Goal: Information Seeking & Learning: Learn about a topic

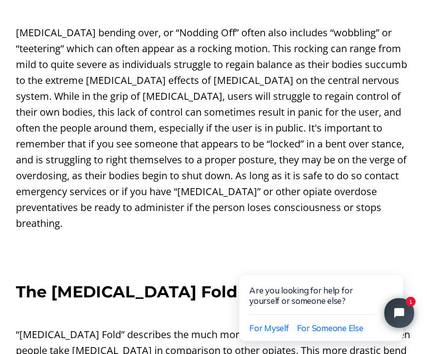
scroll to position [1323, 0]
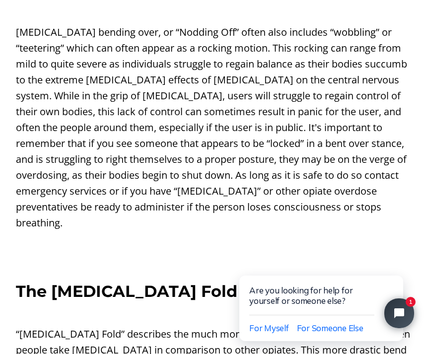
click at [394, 257] on p "‍" at bounding box center [213, 265] width 395 height 16
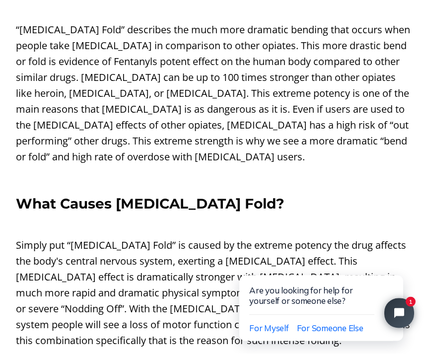
scroll to position [1628, 0]
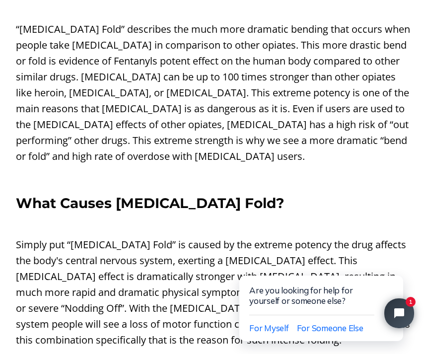
click at [399, 237] on p "Simply put “[MEDICAL_DATA] Fold” is caused by the extreme potency the drug affe…" at bounding box center [213, 292] width 395 height 111
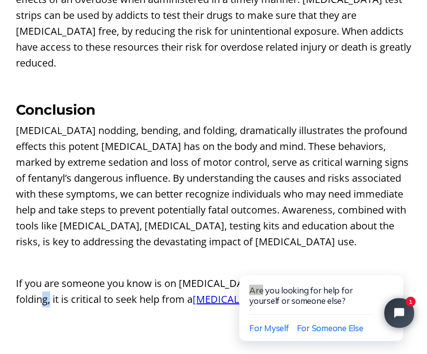
scroll to position [2487, 0]
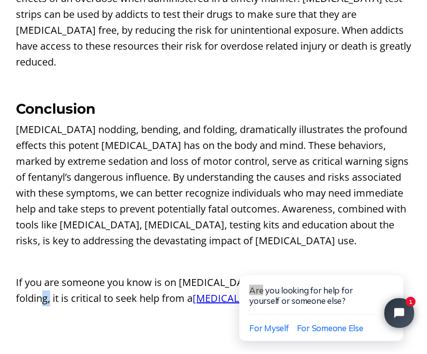
click at [218, 292] on link "[MEDICAL_DATA] Rehab Center." at bounding box center [266, 298] width 147 height 13
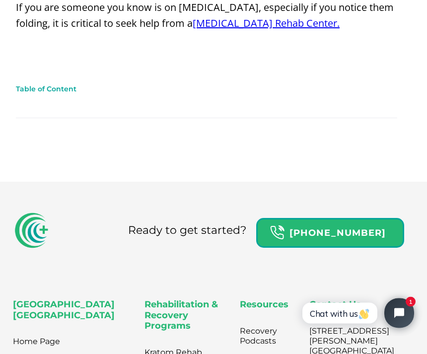
scroll to position [2754, 0]
